Goal: Check status

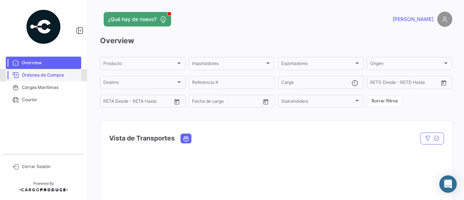
click at [48, 77] on span "Órdenes de Compra" at bounding box center [50, 75] width 57 height 7
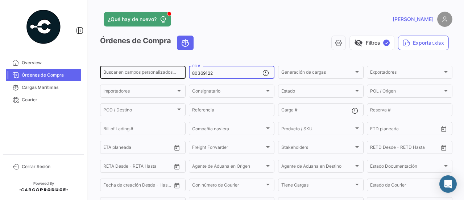
drag, startPoint x: 225, startPoint y: 74, endPoint x: 139, endPoint y: 74, distance: 85.3
click at [0, 0] on div "Buscar en [PERSON_NAME] personalizados... 80369122 OC # Generación [PERSON_NAME…" at bounding box center [0, 0] width 0 height 0
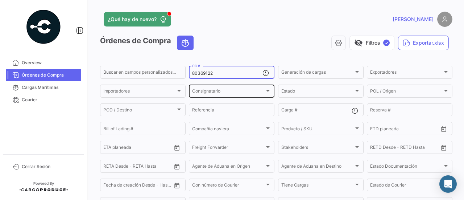
paste input "0"
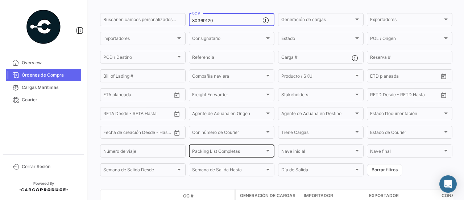
scroll to position [89, 0]
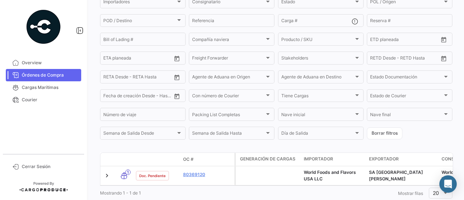
type input "80369120"
click at [192, 176] on link "80369120" at bounding box center [207, 174] width 49 height 7
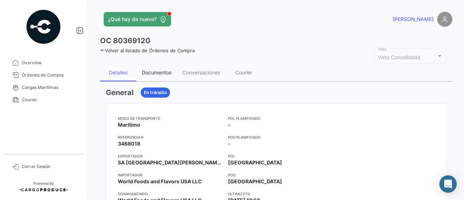
click at [167, 73] on div "Documentos" at bounding box center [157, 72] width 30 height 6
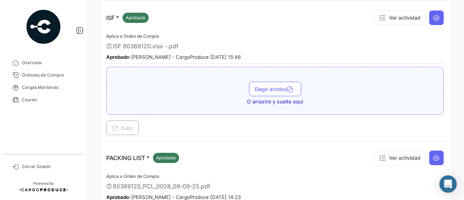
scroll to position [581, 0]
